Goal: Navigation & Orientation: Find specific page/section

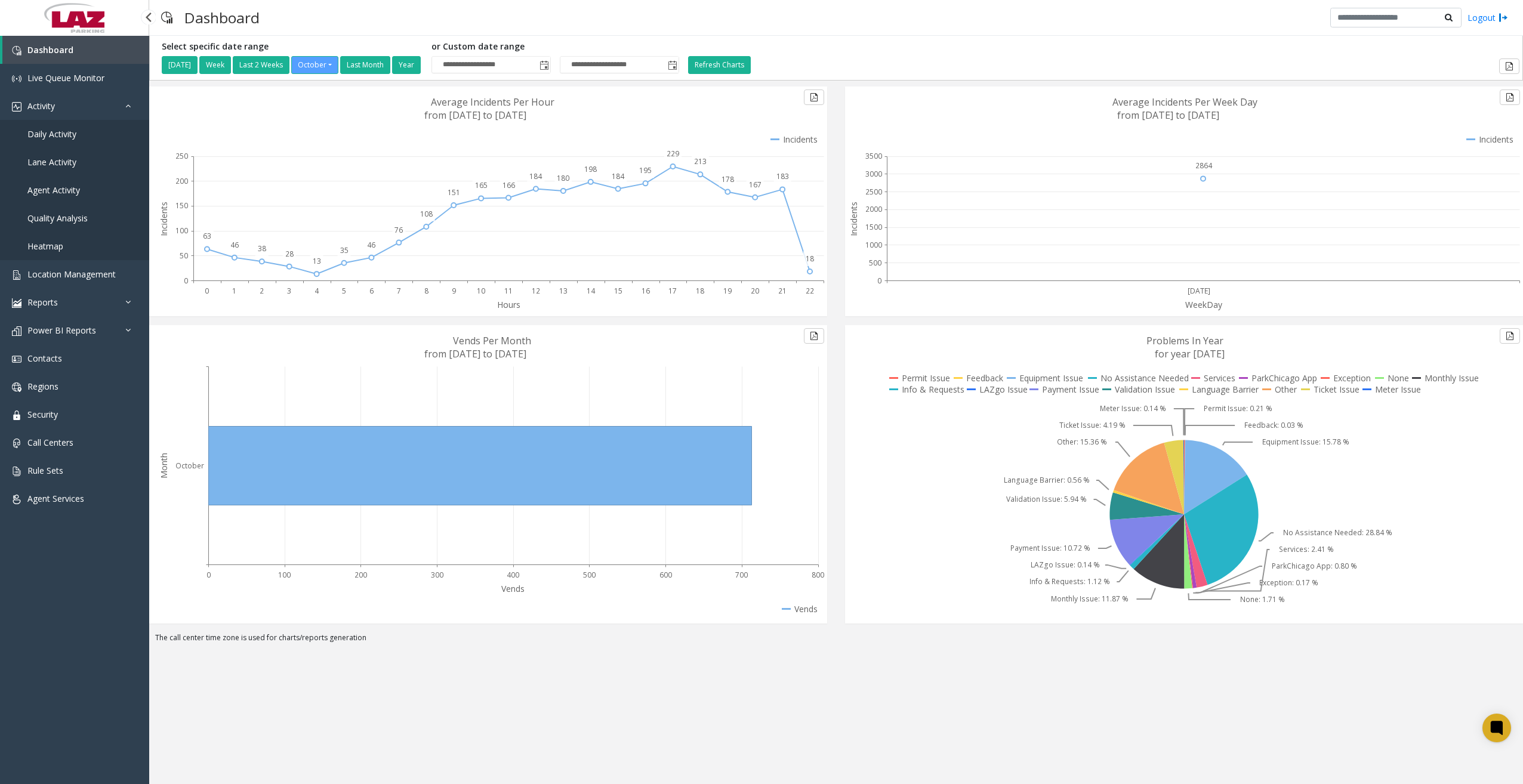
click at [72, 135] on span "Daily Activity" at bounding box center [51, 133] width 49 height 11
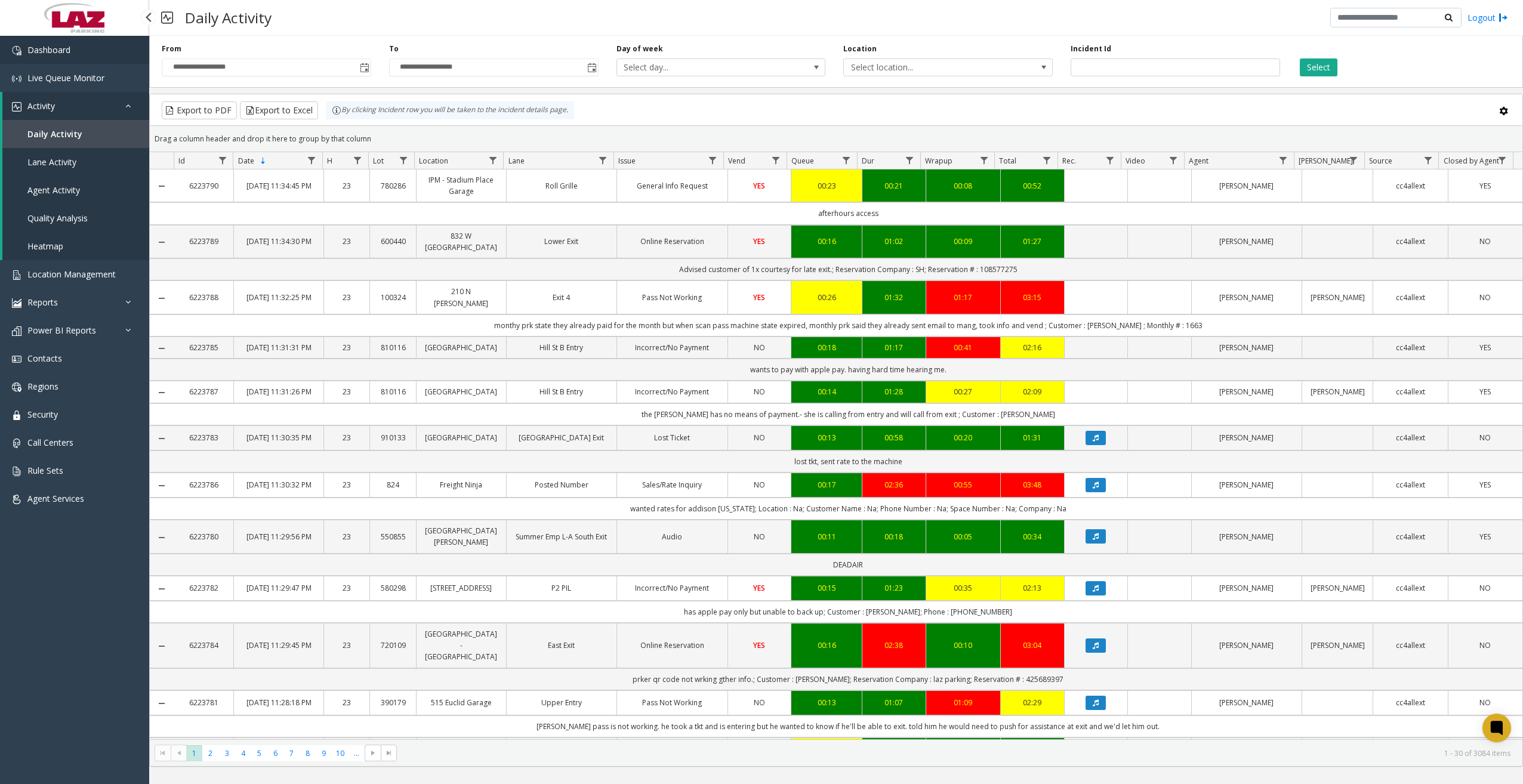
click at [117, 57] on link "Dashboard" at bounding box center [74, 49] width 149 height 28
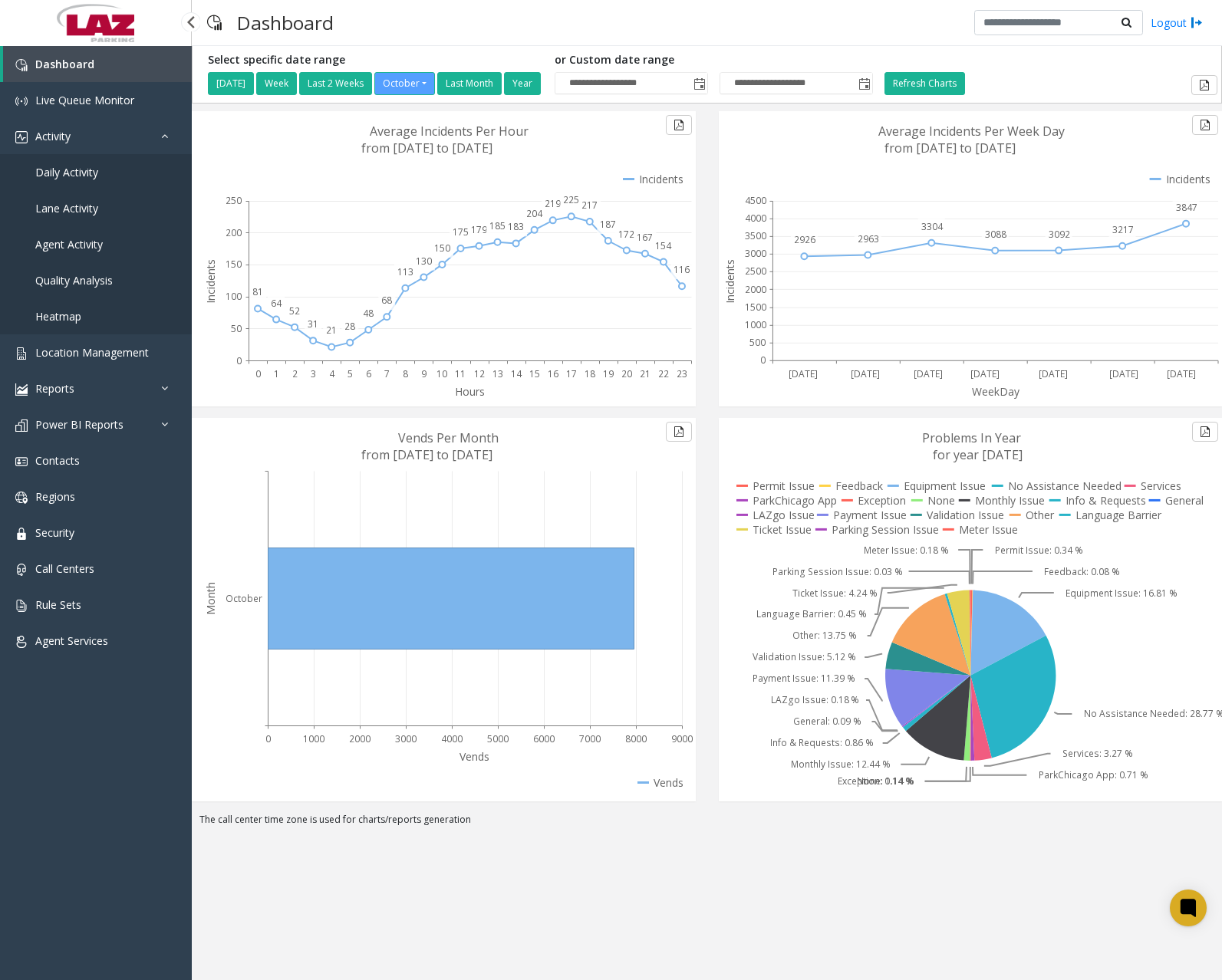
click at [93, 177] on span "Daily Activity" at bounding box center [66, 171] width 63 height 14
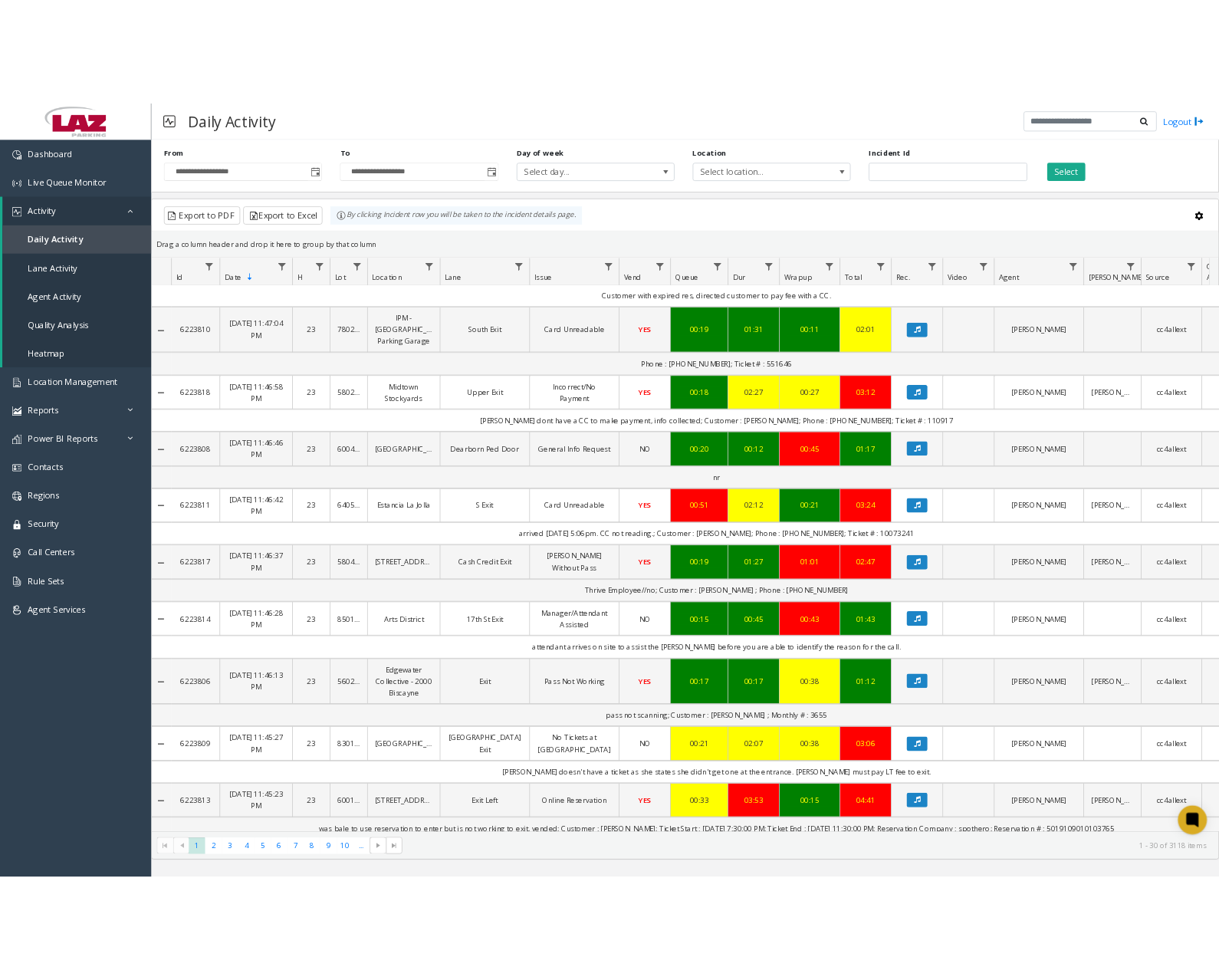
scroll to position [767, 0]
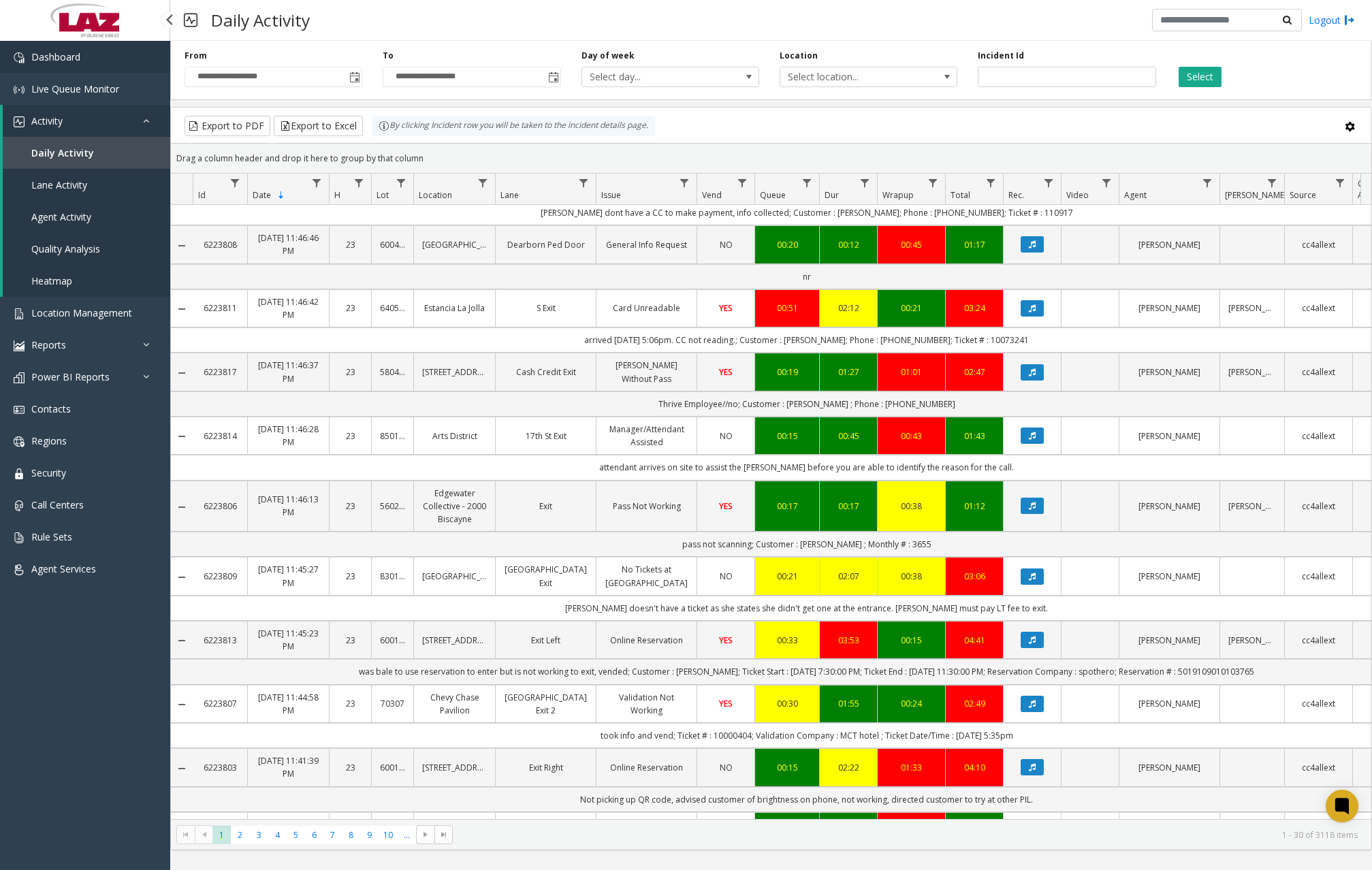
click at [91, 60] on link "Dashboard" at bounding box center [85, 56] width 170 height 32
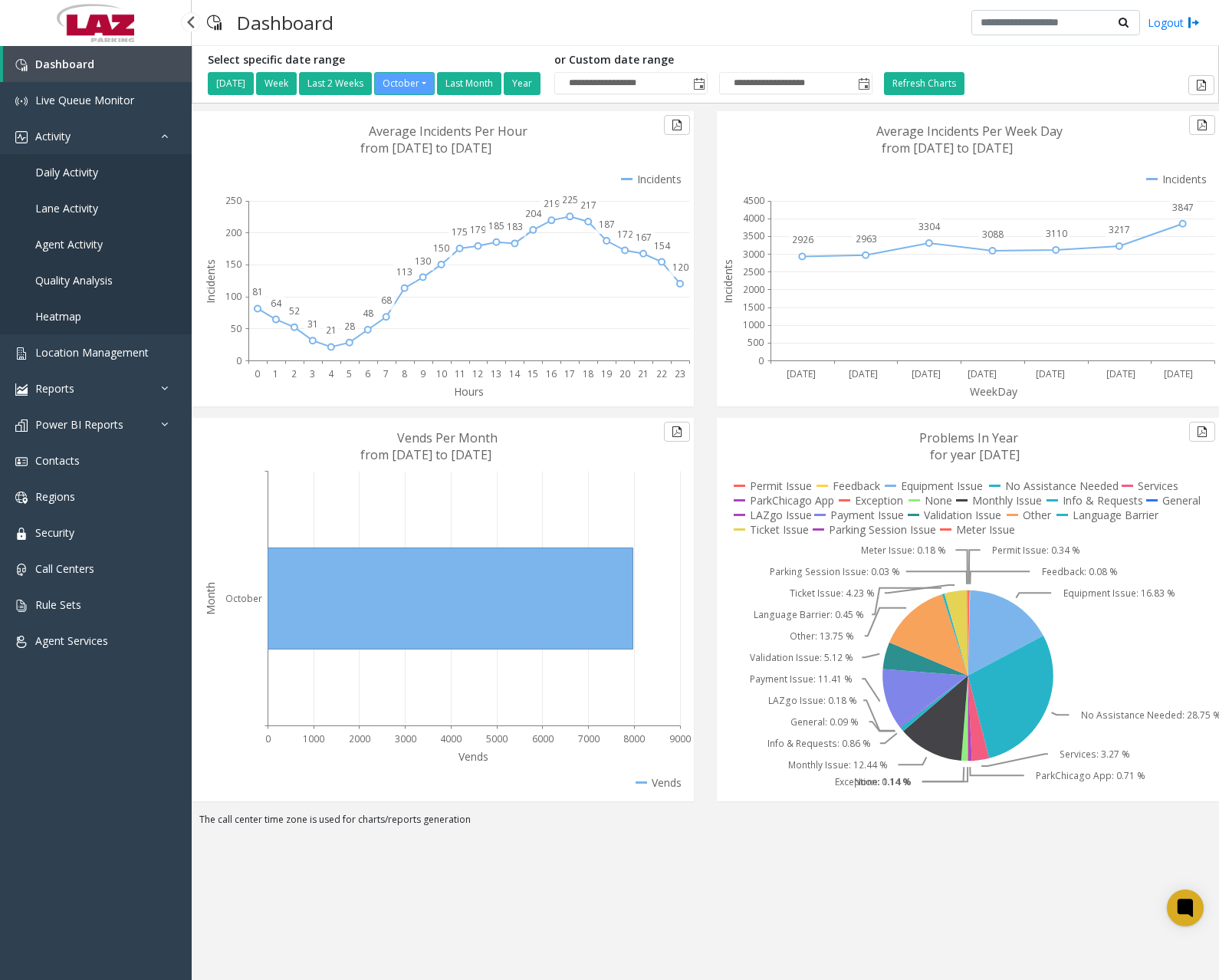
click at [93, 168] on span "Daily Activity" at bounding box center [66, 171] width 63 height 14
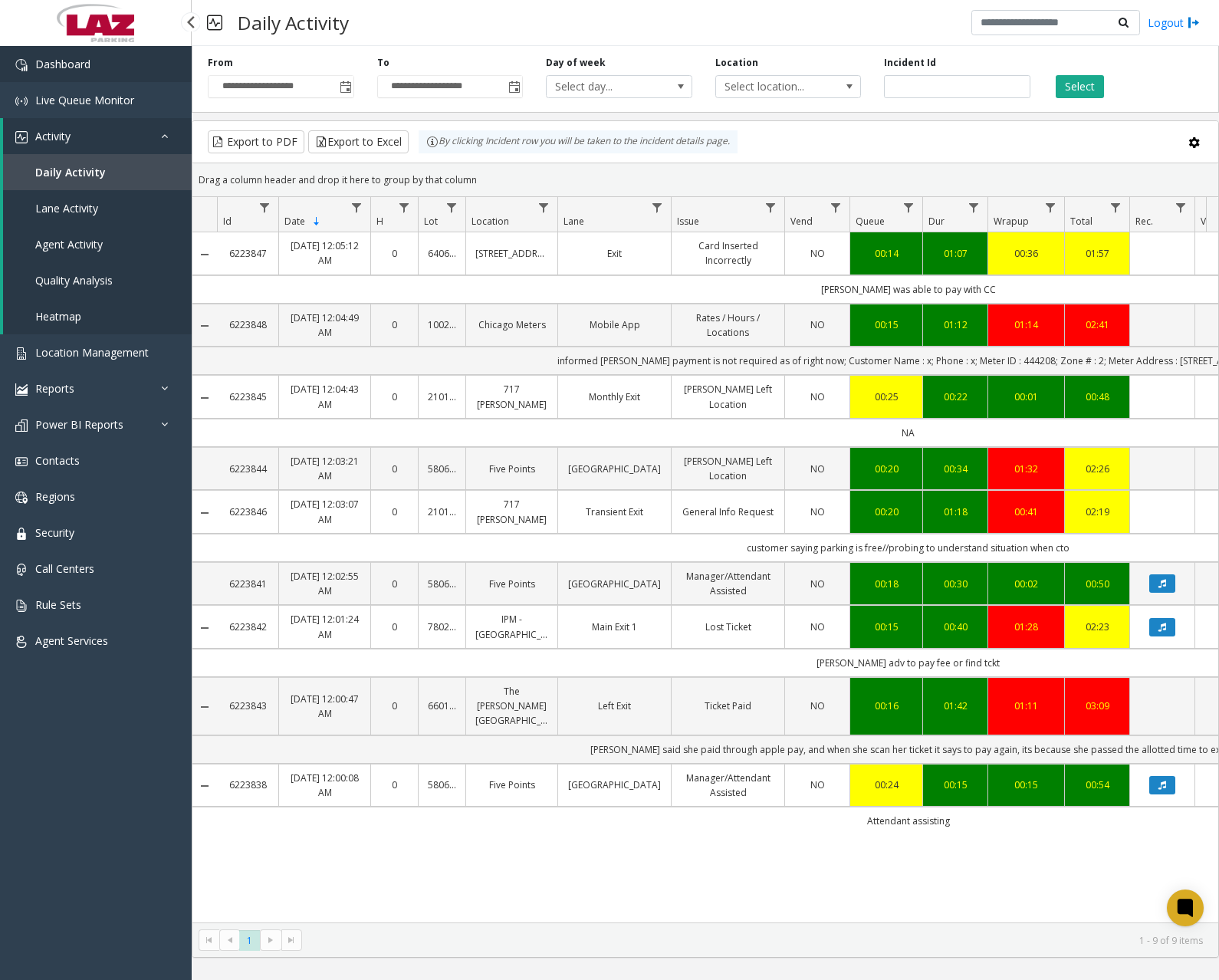
click at [112, 71] on link "Dashboard" at bounding box center [95, 64] width 191 height 36
